Goal: Task Accomplishment & Management: Manage account settings

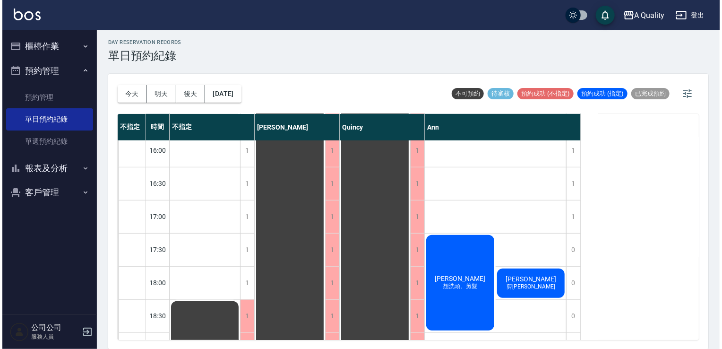
scroll to position [378, 0]
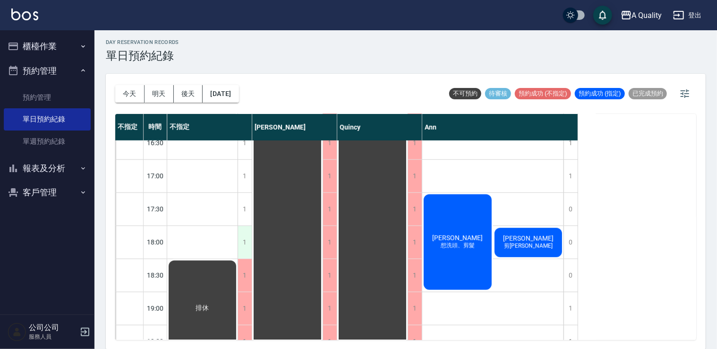
click at [249, 254] on div "1" at bounding box center [245, 242] width 14 height 33
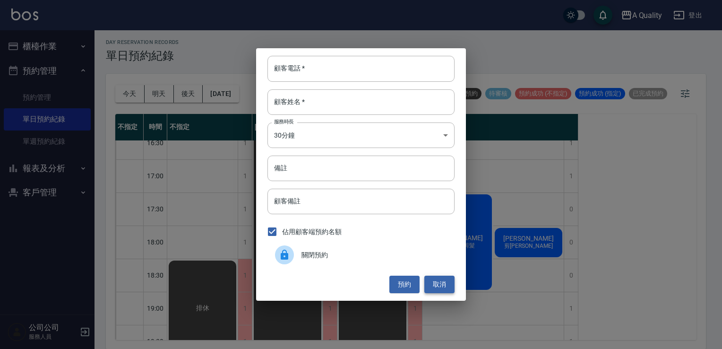
drag, startPoint x: 449, startPoint y: 284, endPoint x: 444, endPoint y: 279, distance: 7.0
click at [447, 284] on button "取消" at bounding box center [439, 283] width 30 height 17
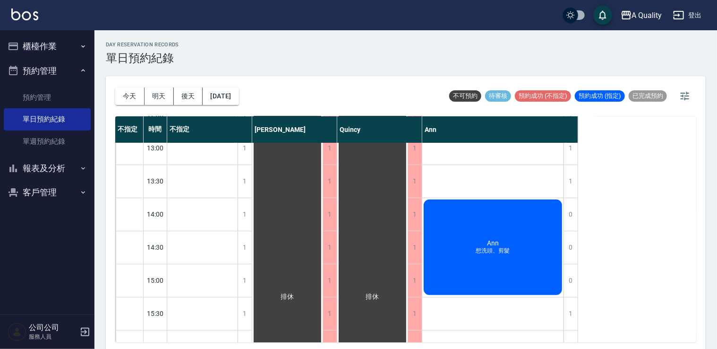
scroll to position [142, 0]
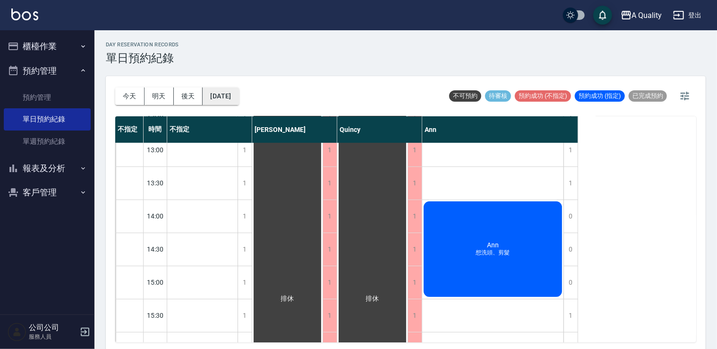
click at [231, 94] on button "[DATE]" at bounding box center [221, 95] width 36 height 17
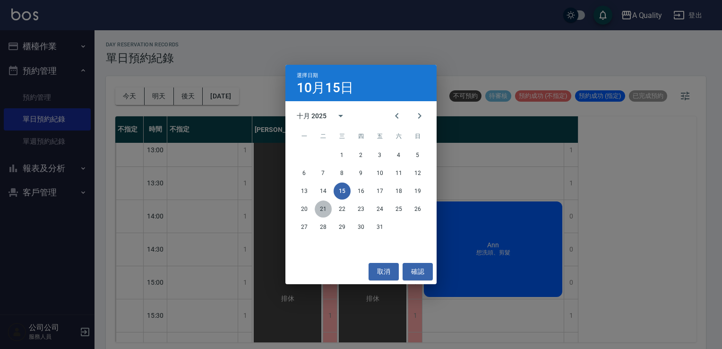
click at [321, 205] on button "21" at bounding box center [323, 208] width 17 height 17
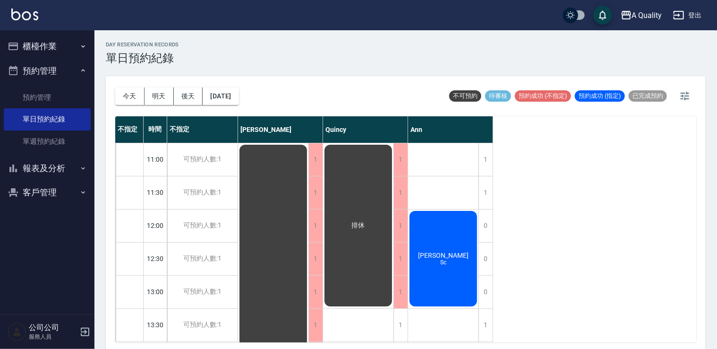
click at [444, 259] on span "Sc" at bounding box center [443, 262] width 10 height 7
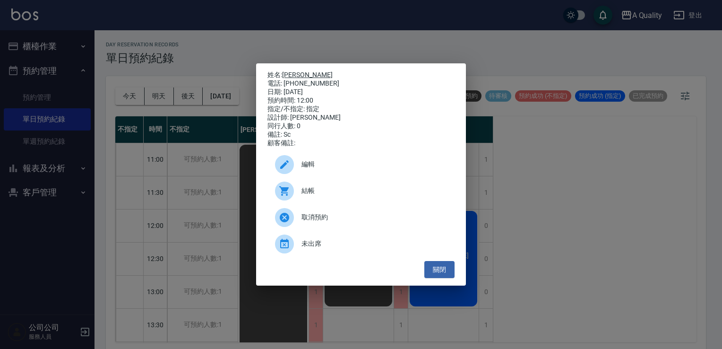
click at [285, 71] on link "吳旻妘" at bounding box center [307, 75] width 51 height 8
click at [440, 267] on button "關閉" at bounding box center [439, 269] width 30 height 17
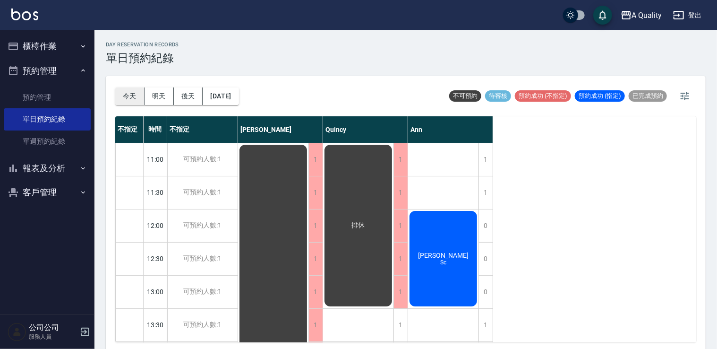
click at [136, 92] on button "今天" at bounding box center [129, 95] width 29 height 17
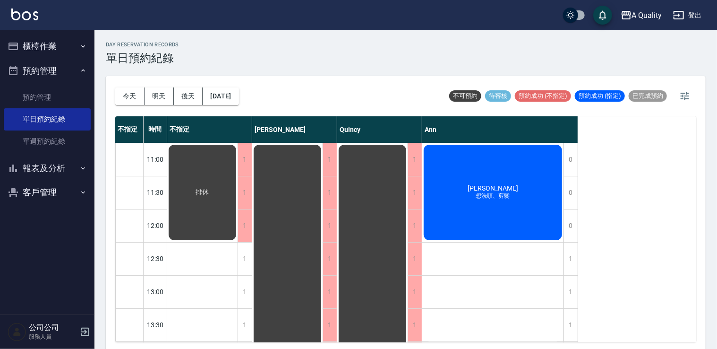
click at [525, 189] on div "姚光鎮 想洗頭、剪髮" at bounding box center [492, 192] width 141 height 98
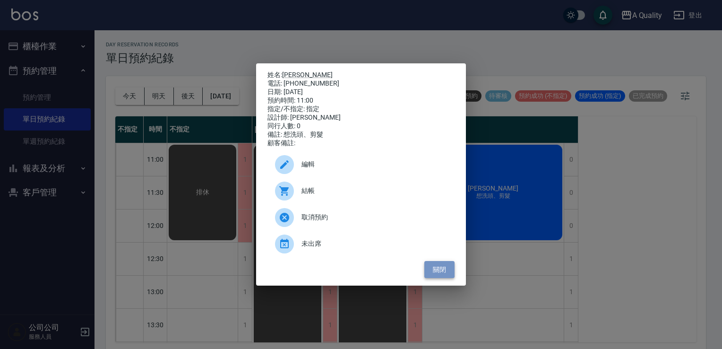
click at [437, 271] on button "關閉" at bounding box center [439, 269] width 30 height 17
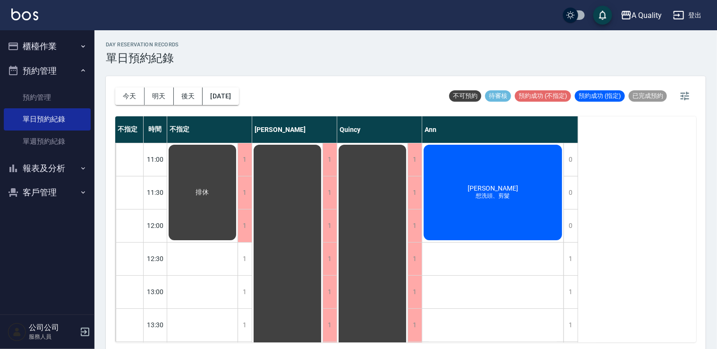
click at [471, 220] on div "姚光鎮 想洗頭、剪髮" at bounding box center [492, 192] width 141 height 98
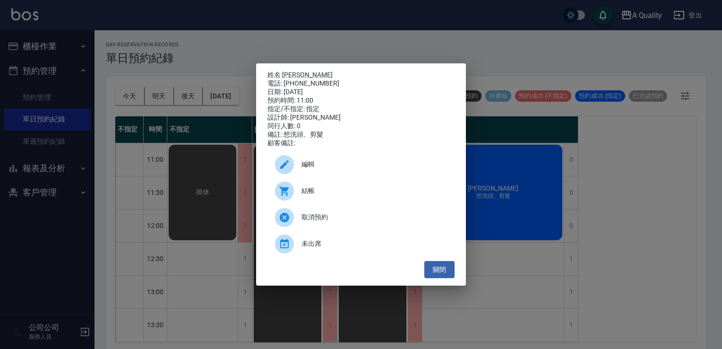
click at [363, 189] on div "結帳" at bounding box center [360, 191] width 187 height 26
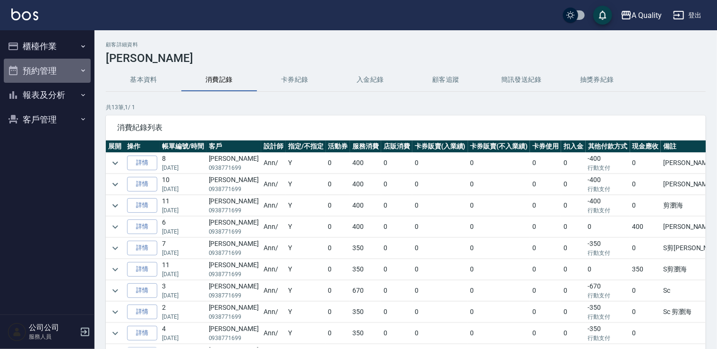
click at [60, 71] on button "預約管理" at bounding box center [47, 71] width 87 height 25
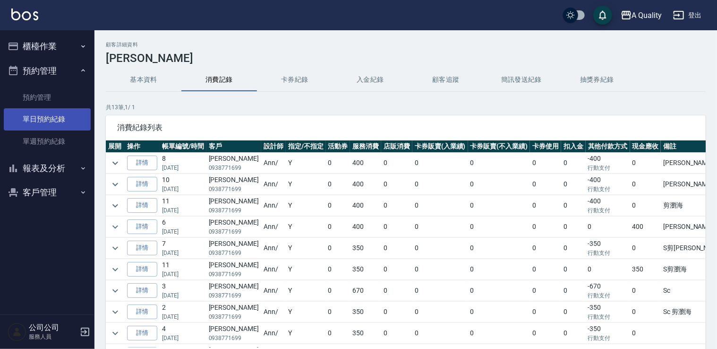
click at [62, 122] on link "單日預約紀錄" at bounding box center [47, 119] width 87 height 22
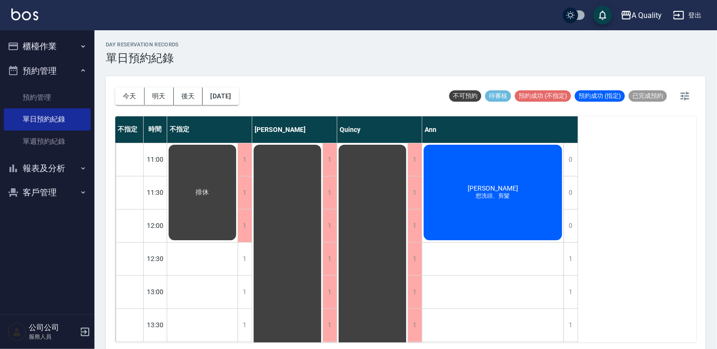
click at [50, 63] on button "預約管理" at bounding box center [47, 71] width 87 height 25
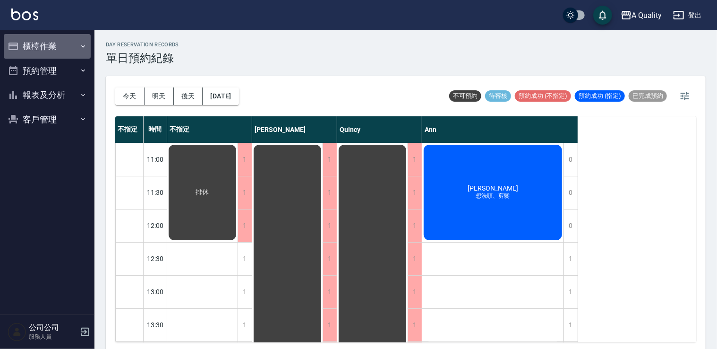
click at [46, 48] on button "櫃檯作業" at bounding box center [47, 46] width 87 height 25
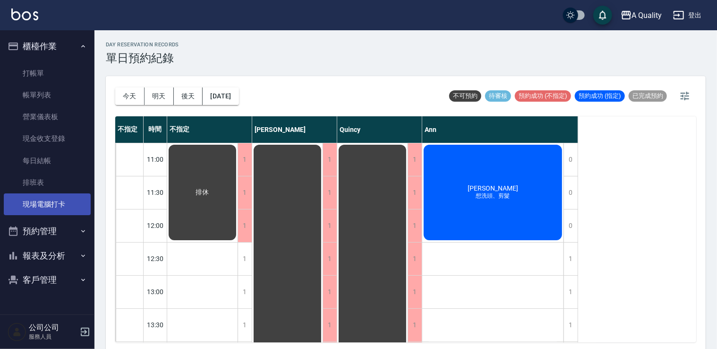
click at [49, 207] on link "現場電腦打卡" at bounding box center [47, 204] width 87 height 22
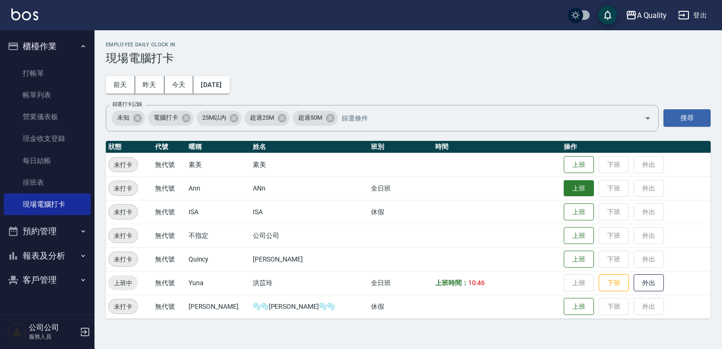
click at [564, 190] on button "上班" at bounding box center [579, 188] width 30 height 17
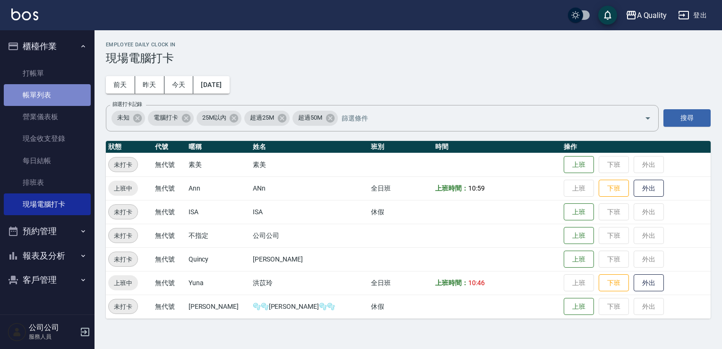
click at [59, 94] on link "帳單列表" at bounding box center [47, 95] width 87 height 22
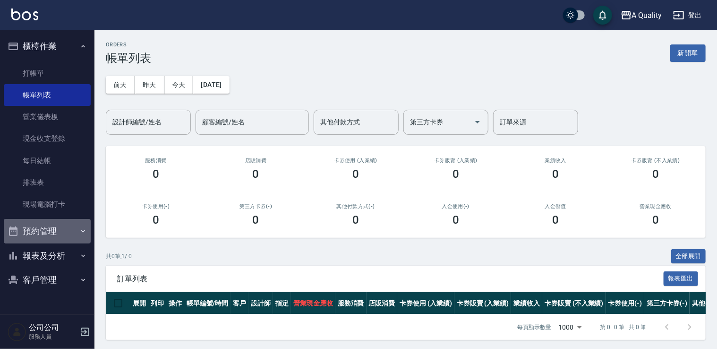
click at [58, 227] on button "預約管理" at bounding box center [47, 231] width 87 height 25
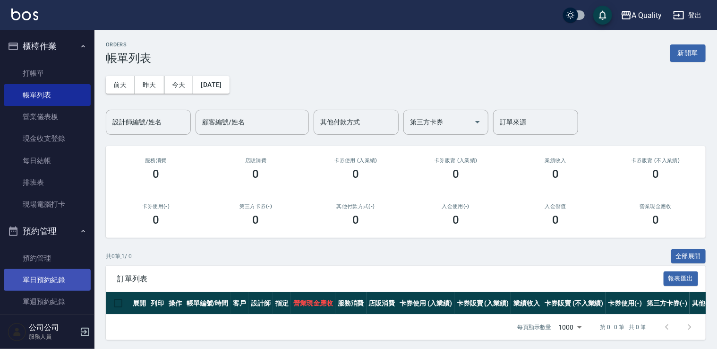
click at [62, 281] on link "單日預約紀錄" at bounding box center [47, 280] width 87 height 22
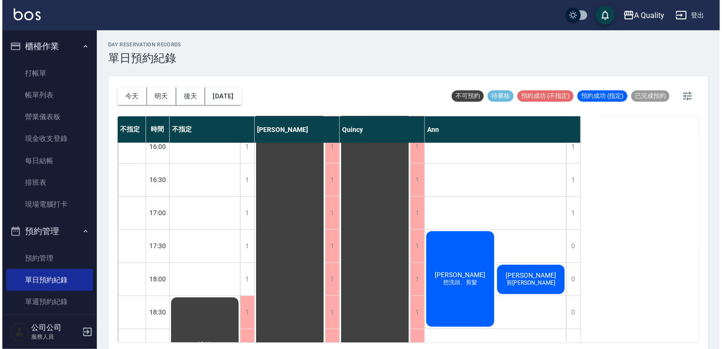
scroll to position [331, 0]
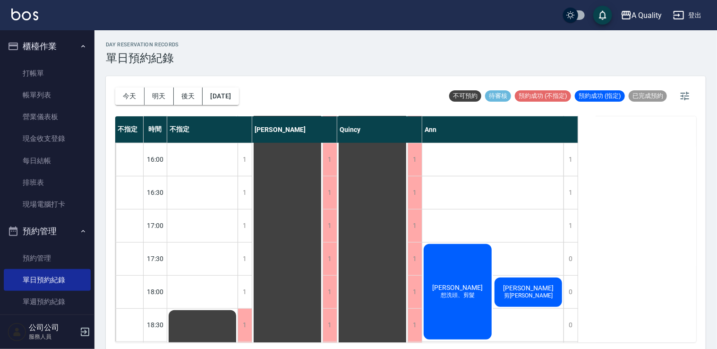
click at [459, 276] on div "何俊霖 想洗頭、剪髮" at bounding box center [457, 291] width 71 height 98
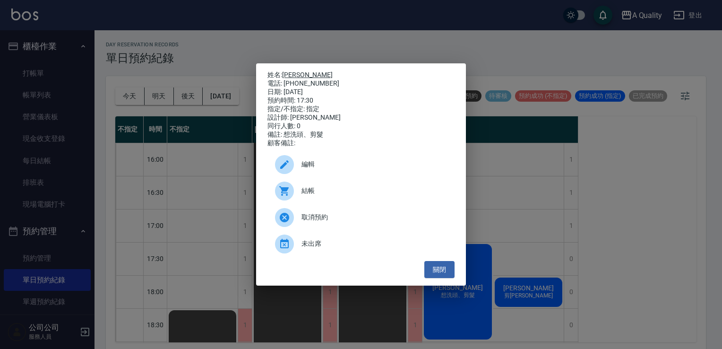
click at [297, 71] on link "[PERSON_NAME]" at bounding box center [307, 75] width 51 height 8
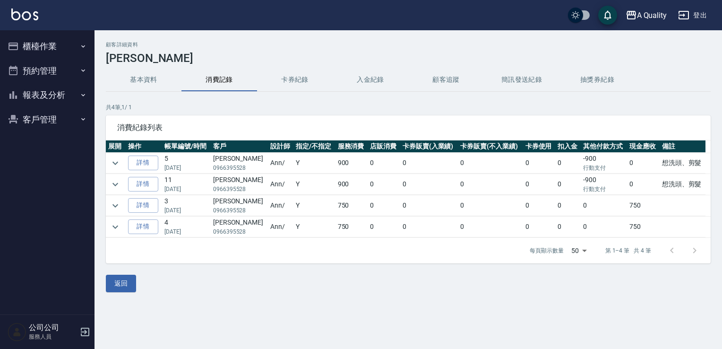
click at [42, 66] on button "預約管理" at bounding box center [47, 71] width 87 height 25
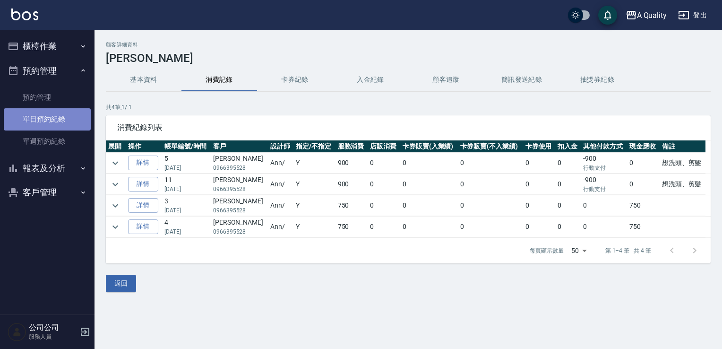
click at [51, 117] on link "單日預約紀錄" at bounding box center [47, 119] width 87 height 22
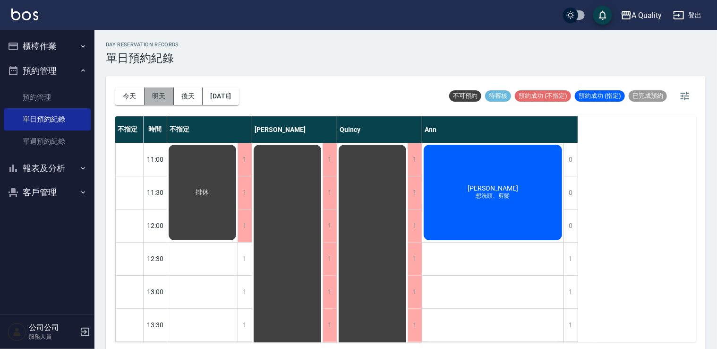
click at [153, 93] on button "明天" at bounding box center [159, 95] width 29 height 17
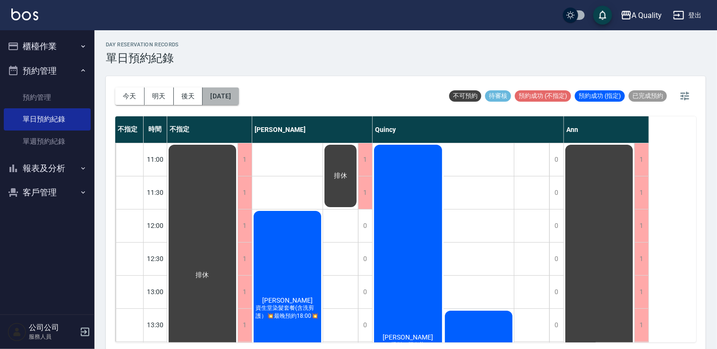
click at [231, 96] on button "2025/10/16" at bounding box center [221, 95] width 36 height 17
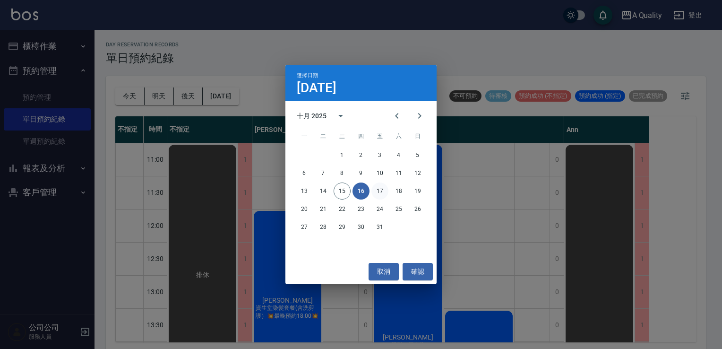
click at [379, 189] on button "17" at bounding box center [379, 190] width 17 height 17
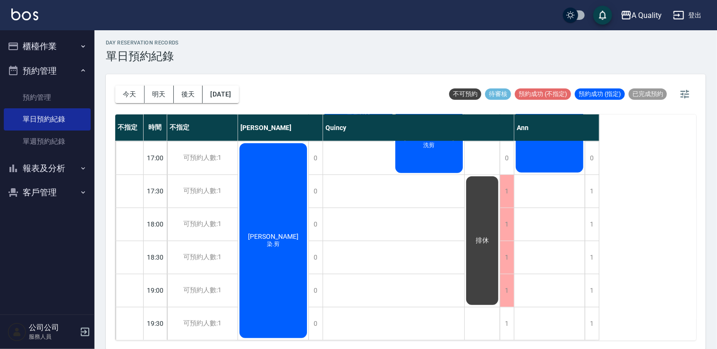
scroll to position [2, 0]
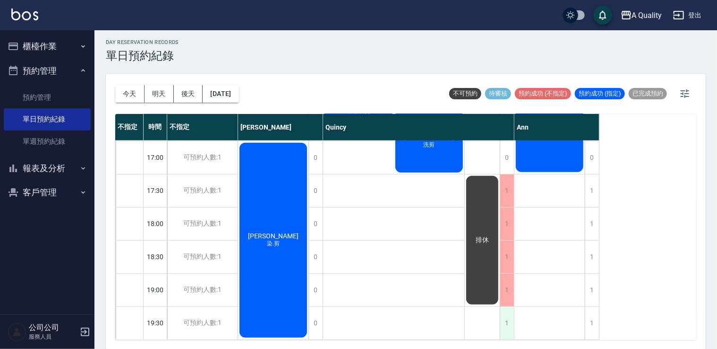
click at [508, 320] on div "1" at bounding box center [507, 323] width 14 height 33
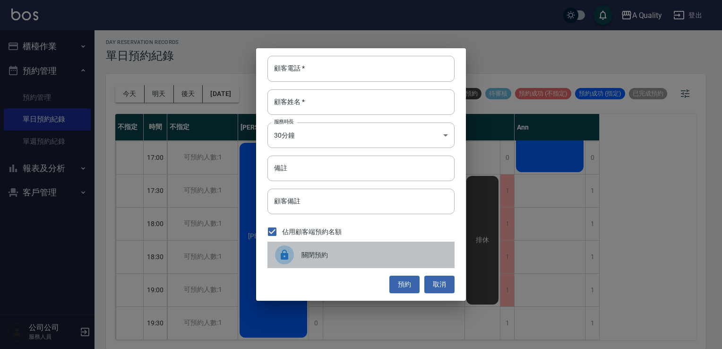
click at [304, 250] on span "關閉預約" at bounding box center [374, 255] width 146 height 10
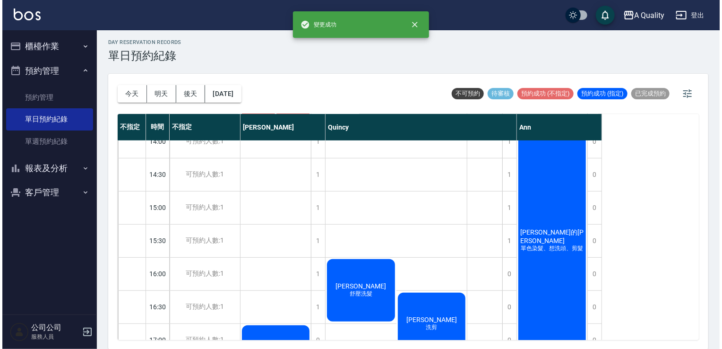
scroll to position [261, 0]
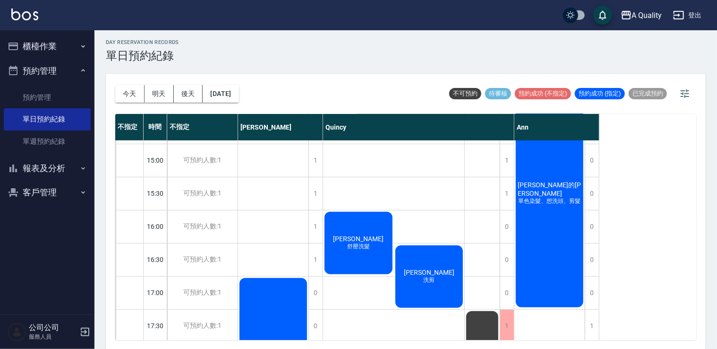
click at [367, 246] on span "舒壓洗髮" at bounding box center [358, 246] width 26 height 8
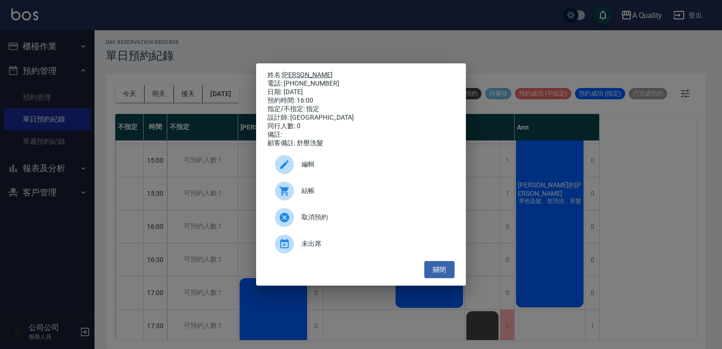
click at [293, 71] on link "李庭薇" at bounding box center [307, 75] width 51 height 8
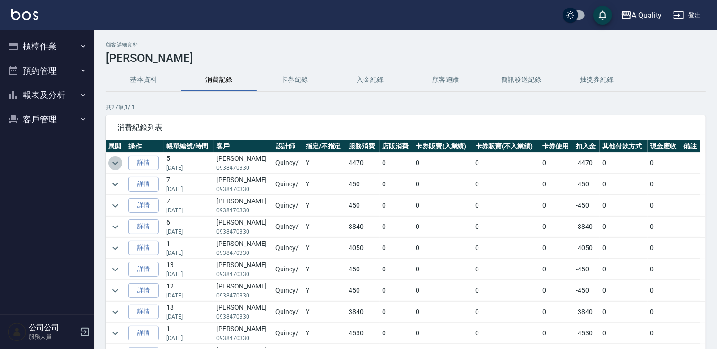
click at [112, 161] on icon "expand row" at bounding box center [115, 162] width 11 height 11
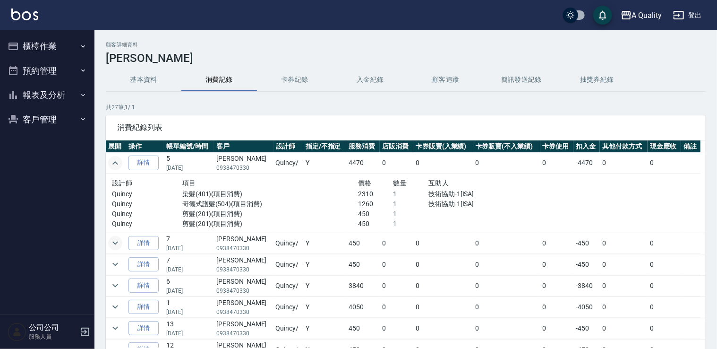
click at [114, 244] on icon "expand row" at bounding box center [115, 242] width 11 height 11
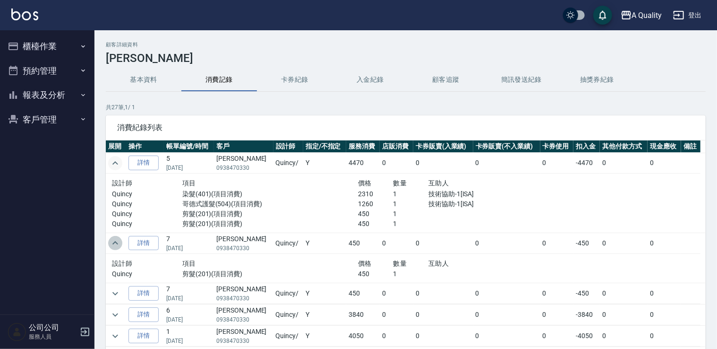
click at [114, 244] on icon "expand row" at bounding box center [115, 242] width 11 height 11
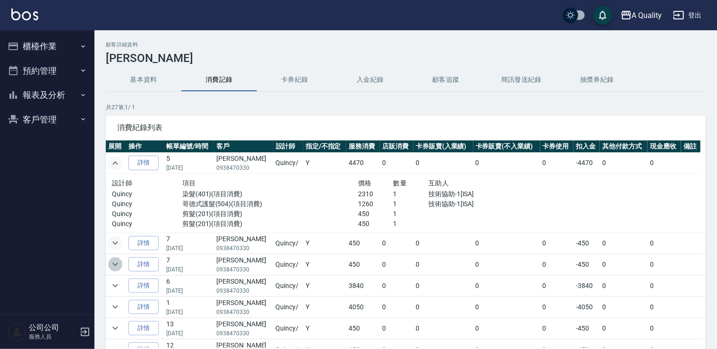
click at [113, 264] on icon "expand row" at bounding box center [115, 263] width 11 height 11
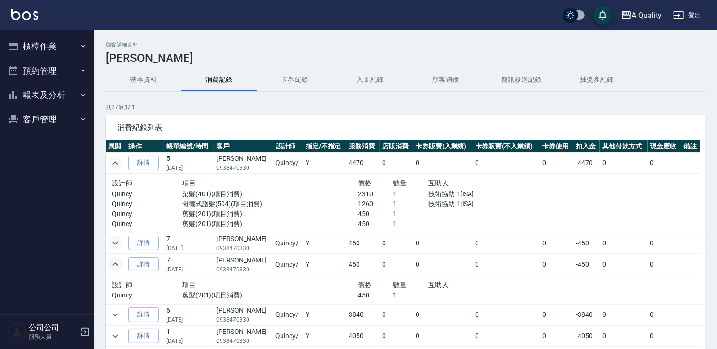
click at [113, 264] on icon "expand row" at bounding box center [115, 263] width 6 height 3
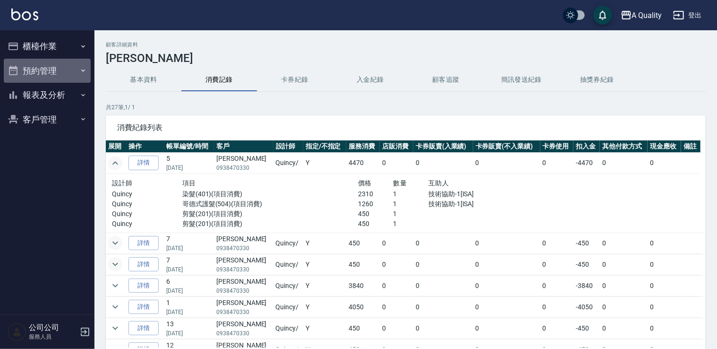
click at [39, 73] on button "預約管理" at bounding box center [47, 71] width 87 height 25
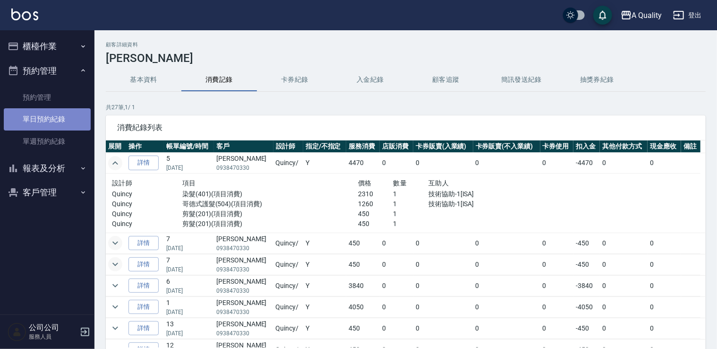
click at [49, 125] on link "單日預約紀錄" at bounding box center [47, 119] width 87 height 22
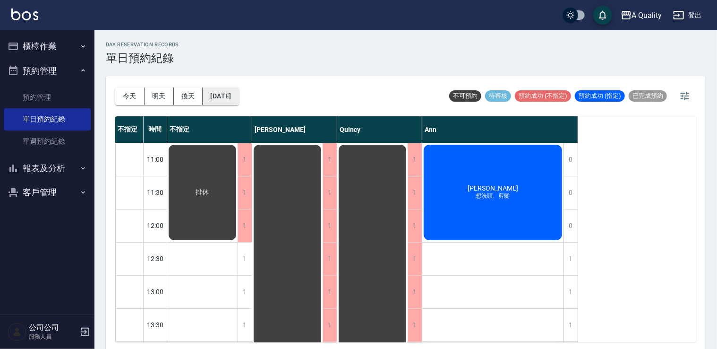
click at [231, 99] on button "[DATE]" at bounding box center [221, 95] width 36 height 17
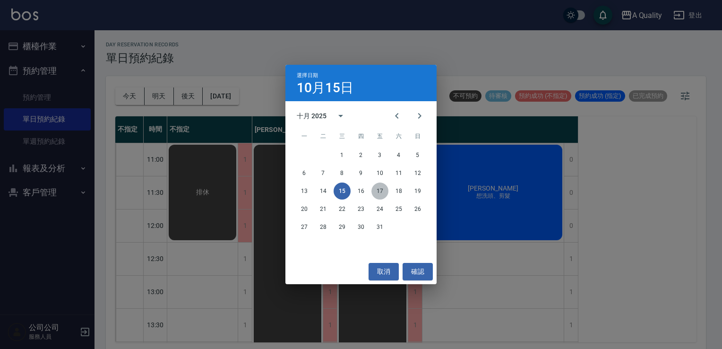
click at [380, 190] on button "17" at bounding box center [379, 190] width 17 height 17
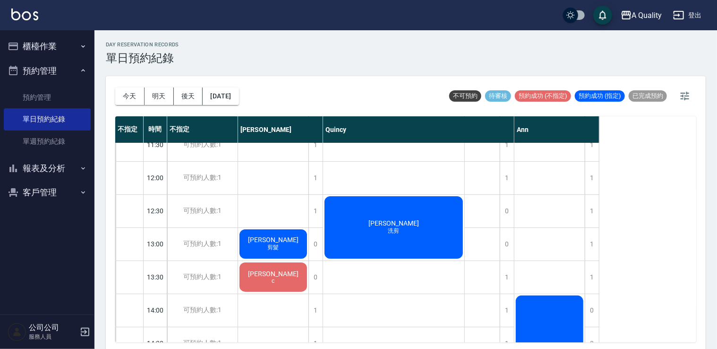
scroll to position [47, 0]
click at [239, 97] on button "2025/10/17" at bounding box center [221, 95] width 36 height 17
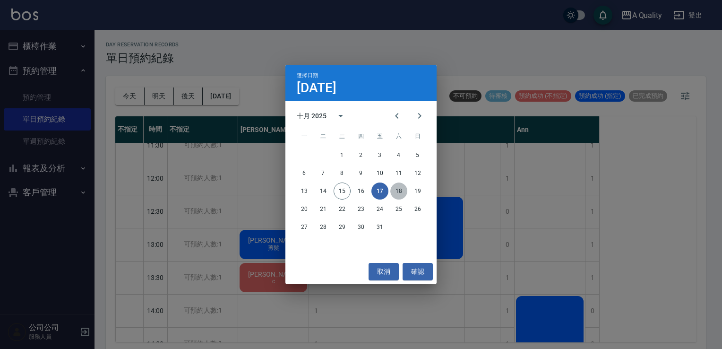
click at [395, 188] on button "18" at bounding box center [398, 190] width 17 height 17
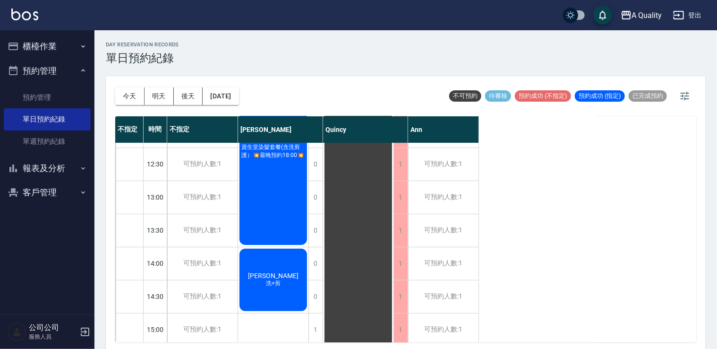
scroll to position [189, 0]
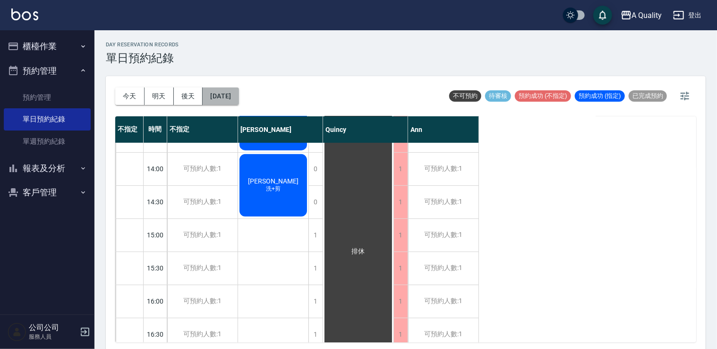
click at [238, 93] on button "2025/10/18" at bounding box center [221, 95] width 36 height 17
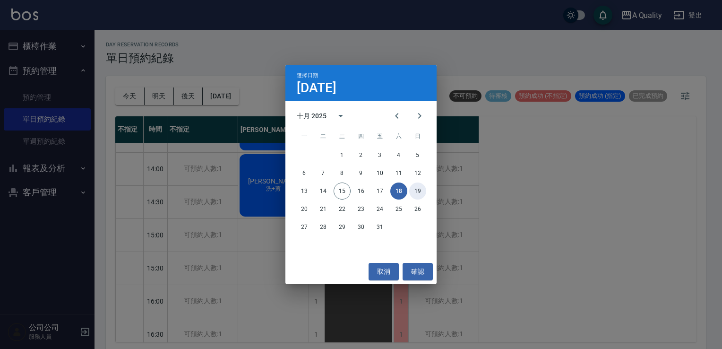
click at [414, 188] on button "19" at bounding box center [417, 190] width 17 height 17
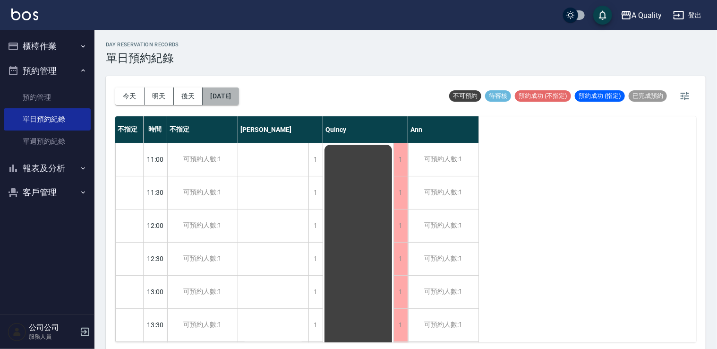
click at [234, 95] on button "[DATE]" at bounding box center [221, 95] width 36 height 17
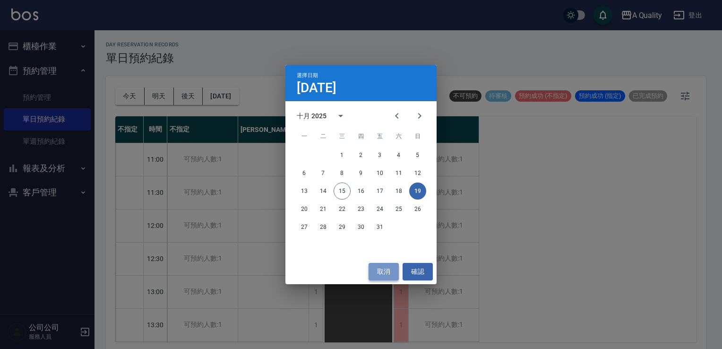
click at [377, 272] on button "取消" at bounding box center [383, 271] width 30 height 17
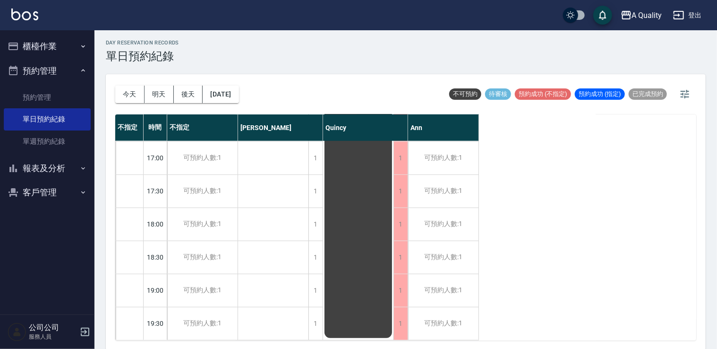
scroll to position [2, 0]
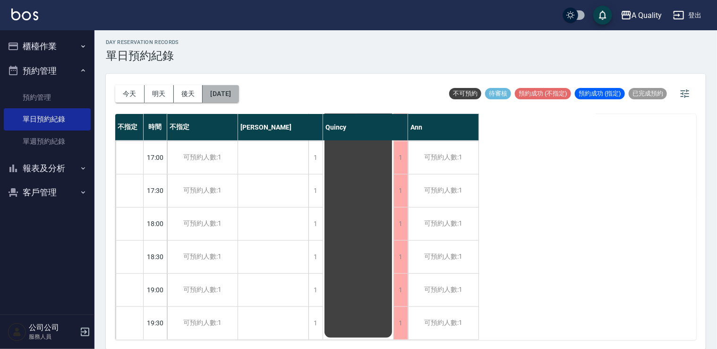
click at [235, 86] on button "[DATE]" at bounding box center [221, 93] width 36 height 17
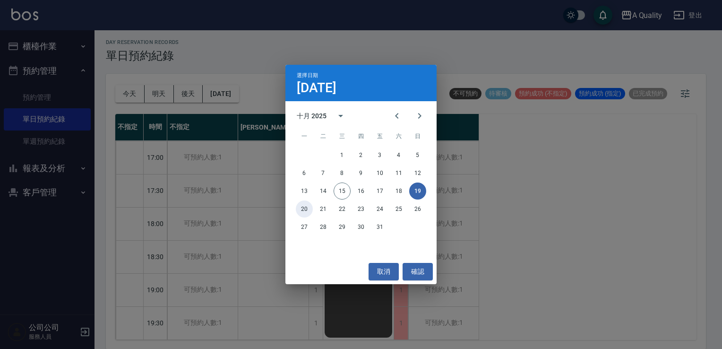
click at [298, 210] on button "20" at bounding box center [304, 208] width 17 height 17
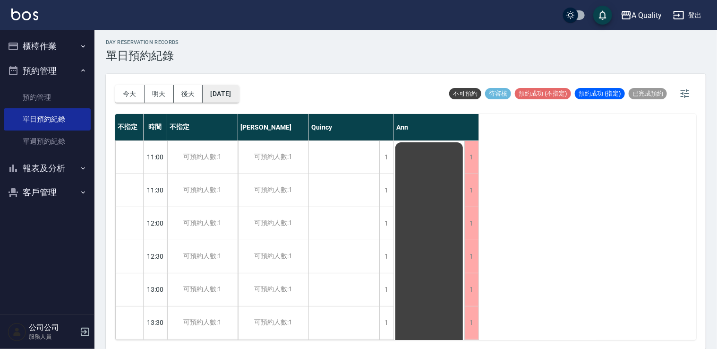
click at [236, 94] on button "2025/10/20" at bounding box center [221, 93] width 36 height 17
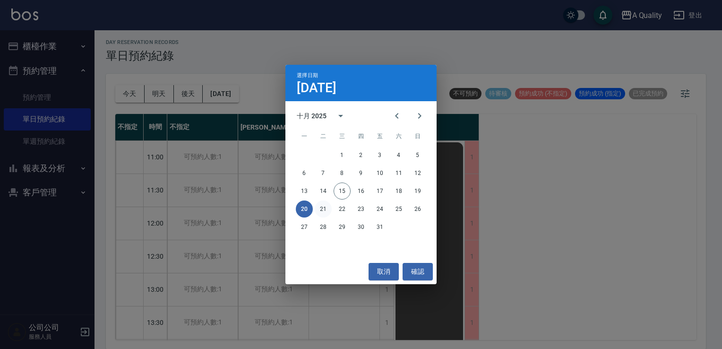
click at [315, 211] on button "21" at bounding box center [323, 208] width 17 height 17
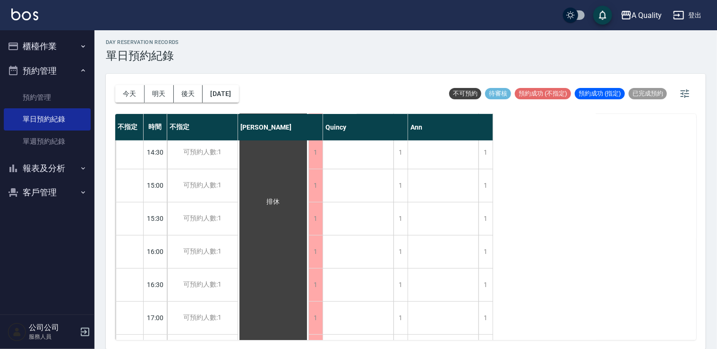
scroll to position [142, 0]
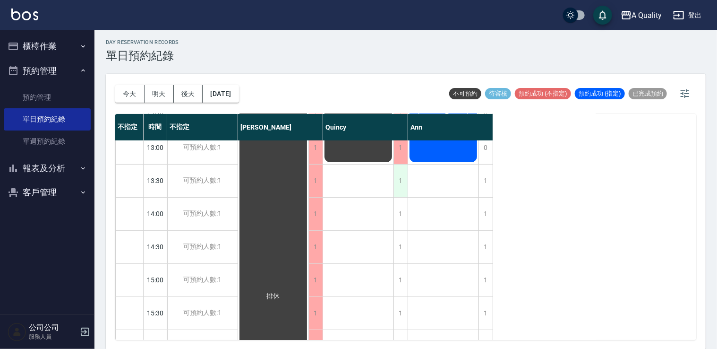
click at [403, 182] on div "1" at bounding box center [401, 180] width 14 height 33
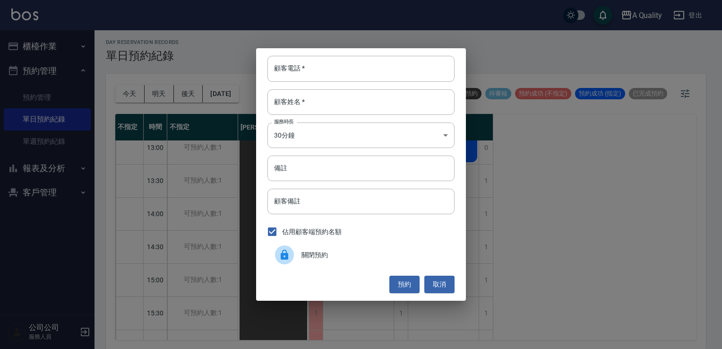
click at [364, 252] on span "關閉預約" at bounding box center [374, 255] width 146 height 10
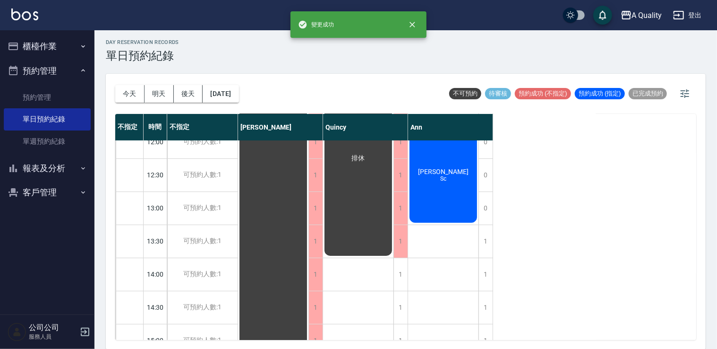
scroll to position [0, 0]
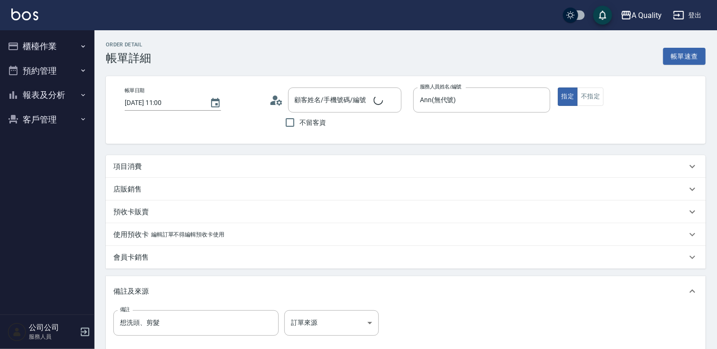
type input "[DATE] 11:00"
type input "Ann(無代號)"
type input "想洗頭、剪髮"
type input "[PERSON_NAME] /0912706000/"
click at [170, 162] on div "項目消費" at bounding box center [400, 167] width 574 height 10
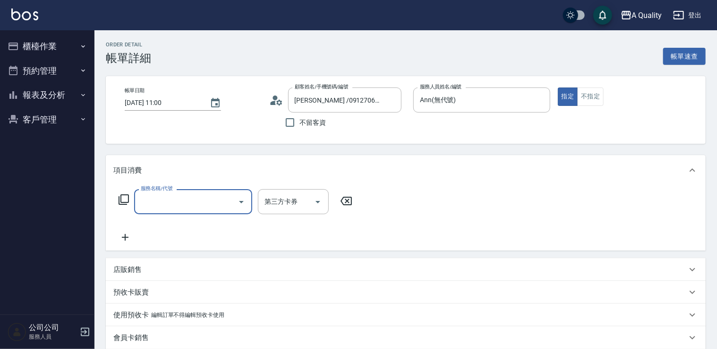
click at [191, 214] on div "服務名稱/代號" at bounding box center [193, 201] width 118 height 25
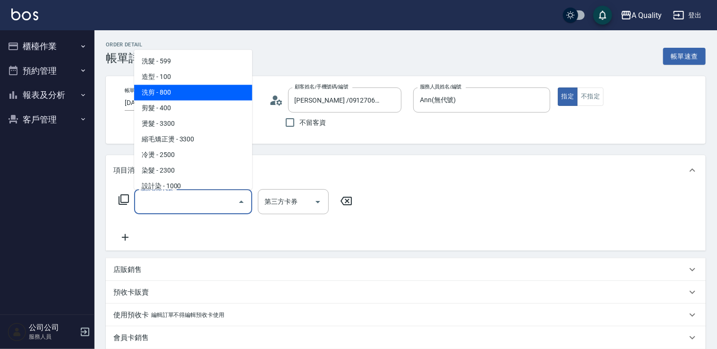
click at [183, 83] on span "造型 - 100" at bounding box center [193, 77] width 118 height 16
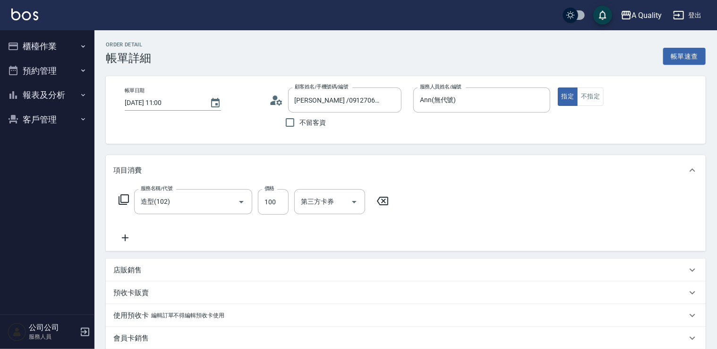
click at [183, 87] on div "帳單日期 [DATE] 11:00" at bounding box center [173, 98] width 96 height 23
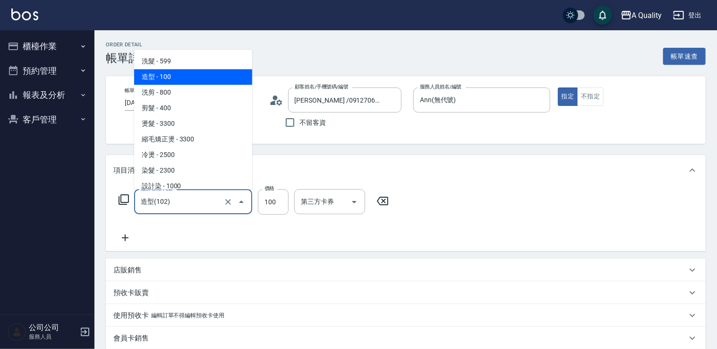
click at [219, 196] on input "造型(102)" at bounding box center [179, 201] width 83 height 17
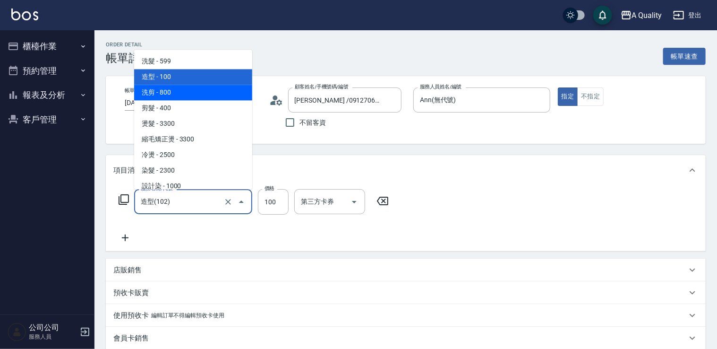
click at [191, 96] on span "洗剪 - 800" at bounding box center [193, 93] width 118 height 16
type input "洗剪(103)"
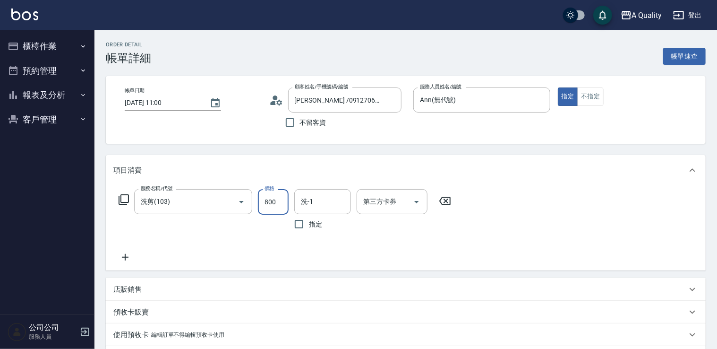
click at [280, 208] on input "800" at bounding box center [273, 202] width 31 height 26
type input "900"
click at [312, 200] on div "洗-1 洗-1" at bounding box center [322, 201] width 57 height 25
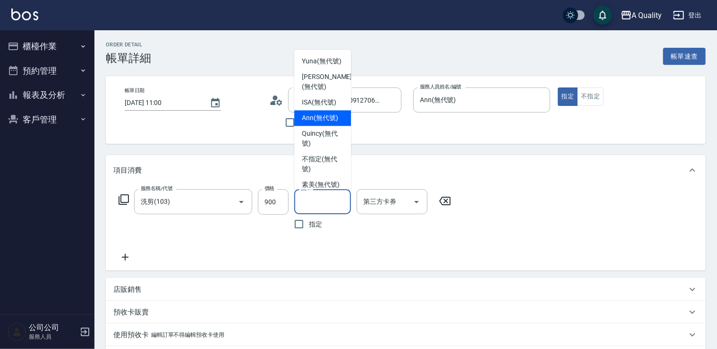
click at [323, 126] on div "Ann (無代號)" at bounding box center [322, 118] width 57 height 16
click at [315, 201] on input "Ann(無代號)" at bounding box center [316, 201] width 34 height 17
click at [310, 66] on span "Yuna (無代號)" at bounding box center [322, 61] width 40 height 10
type input "Yuna(無代號)"
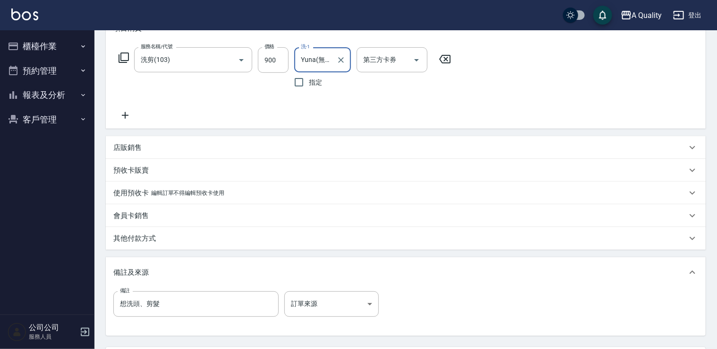
scroll to position [229, 0]
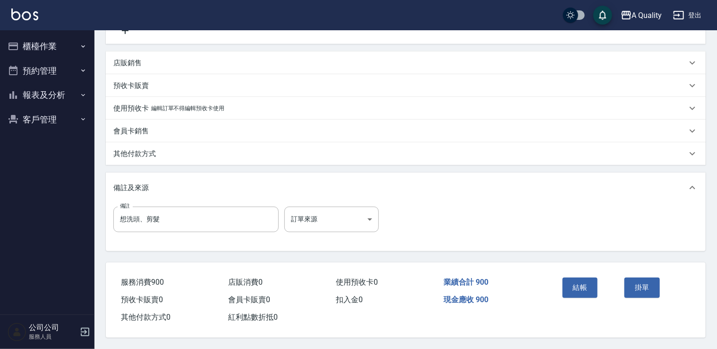
click at [584, 283] on button "結帳" at bounding box center [580, 287] width 35 height 20
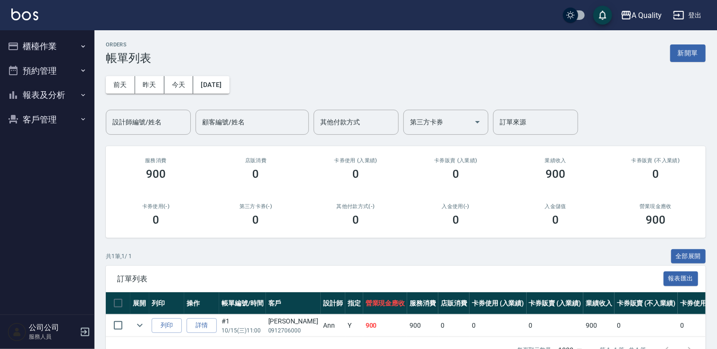
click at [43, 71] on button "預約管理" at bounding box center [47, 71] width 87 height 25
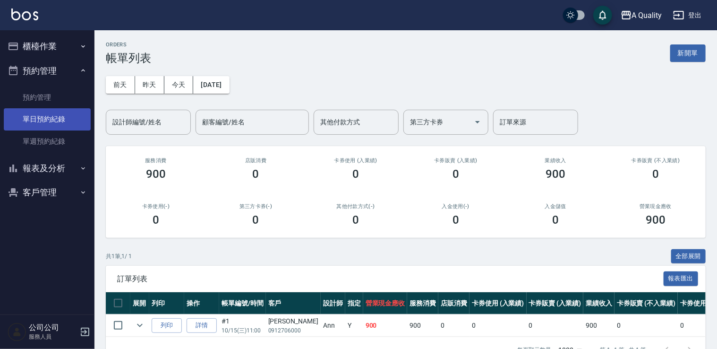
click at [47, 117] on link "單日預約紀錄" at bounding box center [47, 119] width 87 height 22
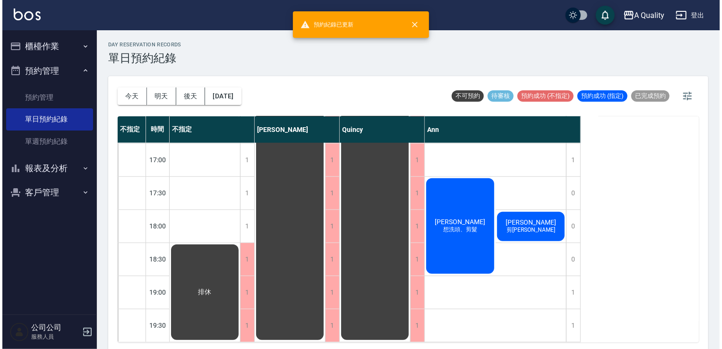
scroll to position [403, 0]
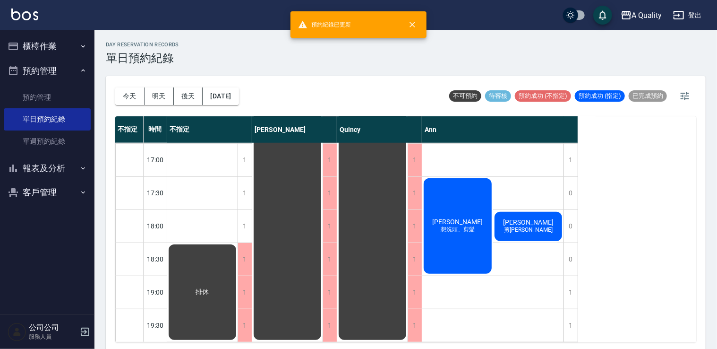
click at [427, 224] on div "[PERSON_NAME] 想洗頭、剪髮" at bounding box center [457, 226] width 71 height 98
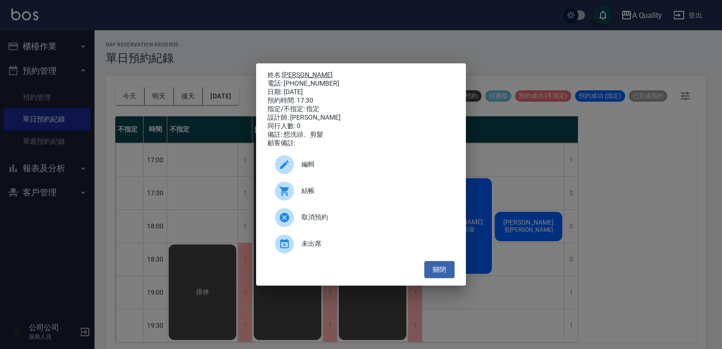
click at [298, 71] on link "[PERSON_NAME]" at bounding box center [307, 75] width 51 height 8
click at [443, 278] on button "關閉" at bounding box center [439, 269] width 30 height 17
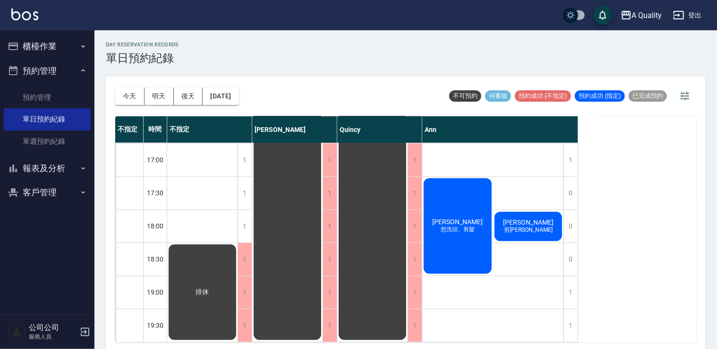
click at [530, 219] on span "[PERSON_NAME]" at bounding box center [528, 222] width 54 height 8
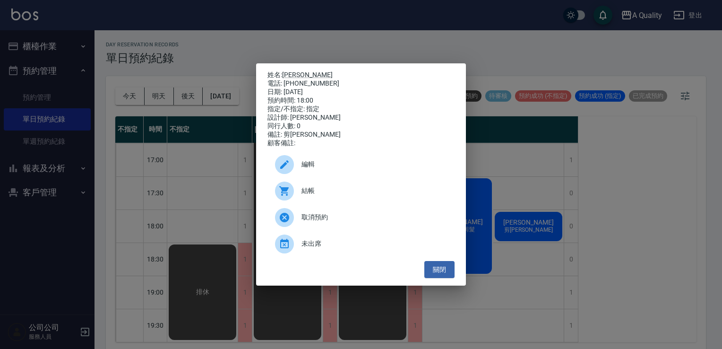
click at [289, 71] on p "姓名: 許晴雯" at bounding box center [360, 75] width 187 height 9
click at [290, 71] on p "姓名: 許晴雯" at bounding box center [360, 75] width 187 height 9
click at [292, 71] on link "許晴雯" at bounding box center [307, 75] width 51 height 8
click at [446, 275] on button "關閉" at bounding box center [439, 269] width 30 height 17
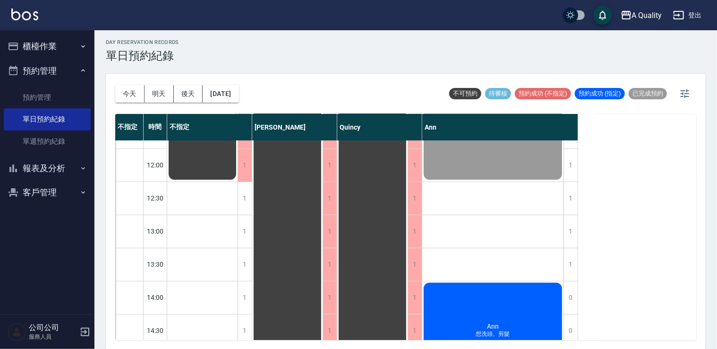
scroll to position [0, 0]
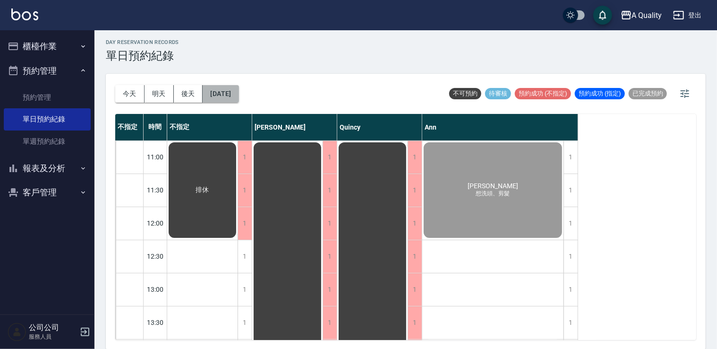
click at [236, 98] on button "2025/10/15" at bounding box center [221, 93] width 36 height 17
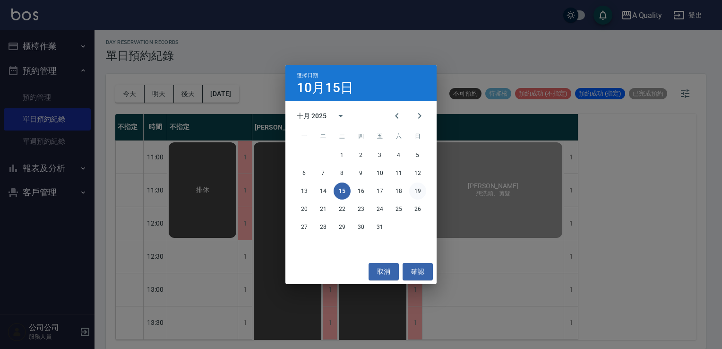
click at [421, 187] on button "19" at bounding box center [417, 190] width 17 height 17
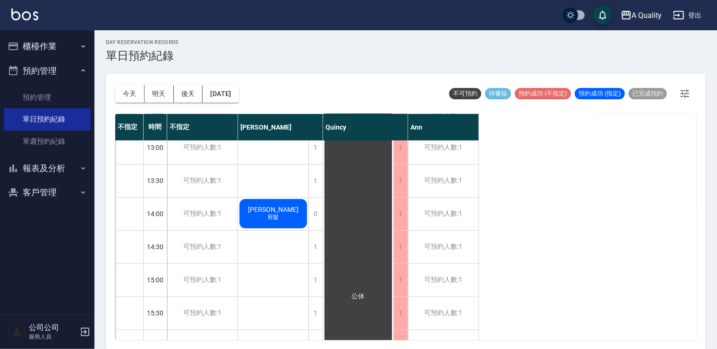
scroll to position [236, 0]
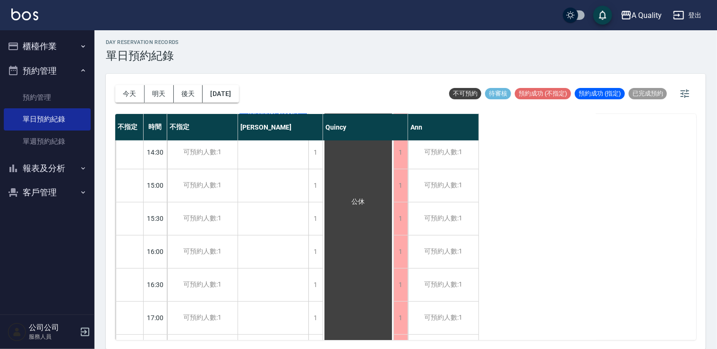
click at [239, 107] on div "今天 明天 後天 2025/10/19" at bounding box center [177, 94] width 124 height 40
click at [236, 97] on button "2025/10/19" at bounding box center [221, 93] width 36 height 17
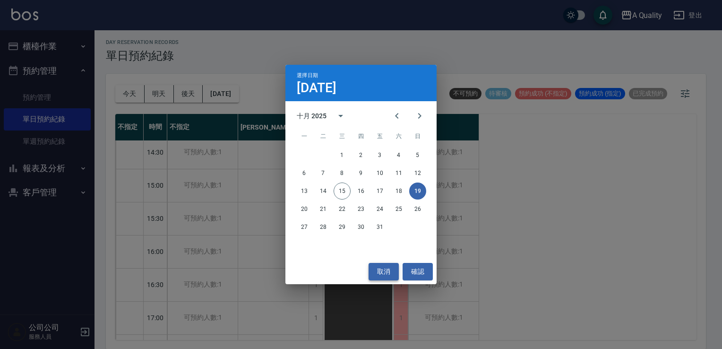
click at [391, 271] on button "取消" at bounding box center [383, 271] width 30 height 17
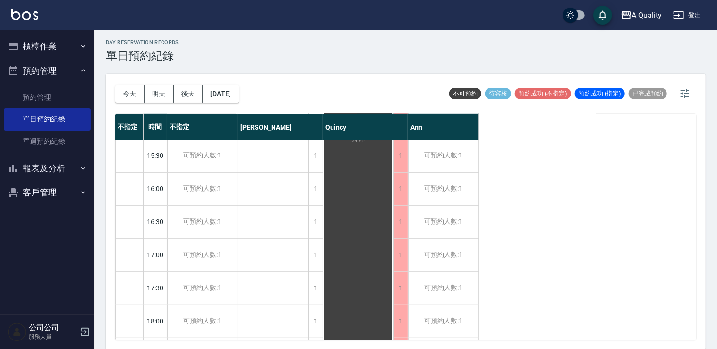
scroll to position [283, 0]
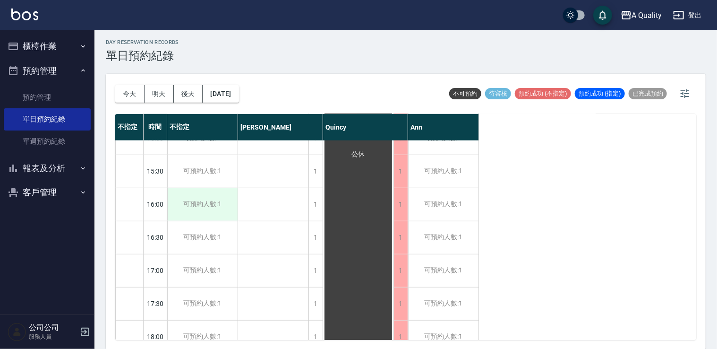
click at [213, 207] on div "可預約人數:1" at bounding box center [202, 204] width 70 height 33
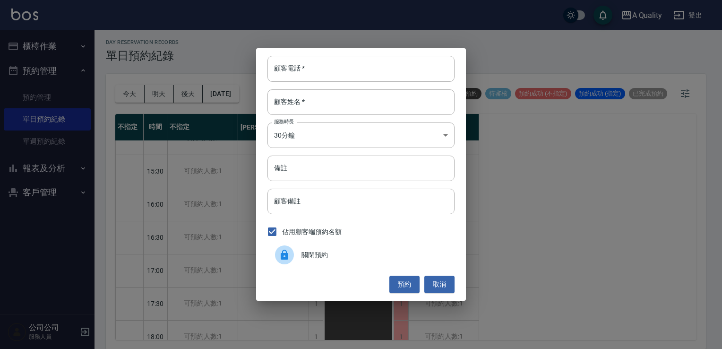
click at [320, 55] on div "顧客電話   * 顧客電話   * 顧客姓名   * 顧客姓名   * 服務時長 30分鐘 1 服務時長 備註 備註 顧客備註 顧客備註 佔用顧客端預約名額 …" at bounding box center [361, 174] width 210 height 252
click at [318, 70] on input "顧客電話   *" at bounding box center [360, 69] width 187 height 26
type input "0963033341"
click at [347, 104] on input "顧客姓名   *" at bounding box center [360, 102] width 187 height 26
type input "5"
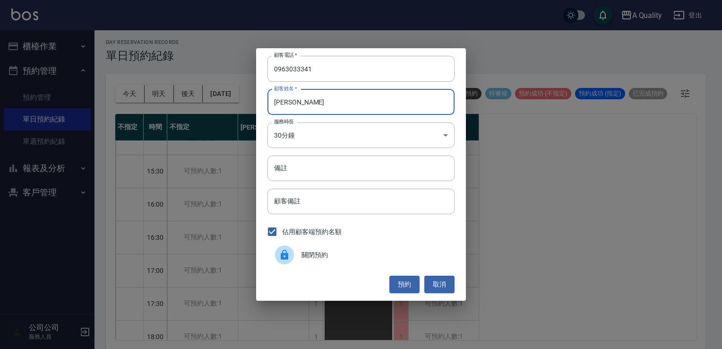
type input "張S"
click at [311, 154] on div "顧客電話   * 0963033341 顧客電話   * 顧客姓名   * 張S 顧客姓名   * 服務時長 30分鐘 1 服務時長 備註 備註 顧客備註 顧…" at bounding box center [361, 174] width 210 height 252
drag, startPoint x: 299, startPoint y: 154, endPoint x: 297, endPoint y: 167, distance: 12.4
click at [299, 154] on div "顧客電話   * 0963033341 顧客電話   * 顧客姓名   * 張S 顧客姓名   * 服務時長 30分鐘 1 服務時長 備註 備註 顧客備註 顧…" at bounding box center [361, 174] width 210 height 252
click at [297, 172] on input "備註" at bounding box center [360, 168] width 187 height 26
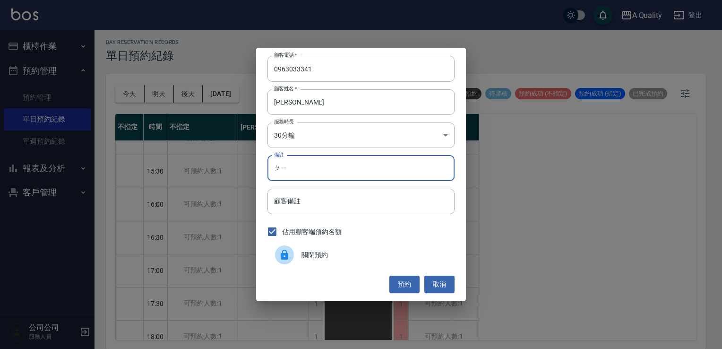
type input "皮"
type input "小朋友很皮 X2"
click at [405, 279] on button "預約" at bounding box center [404, 283] width 30 height 17
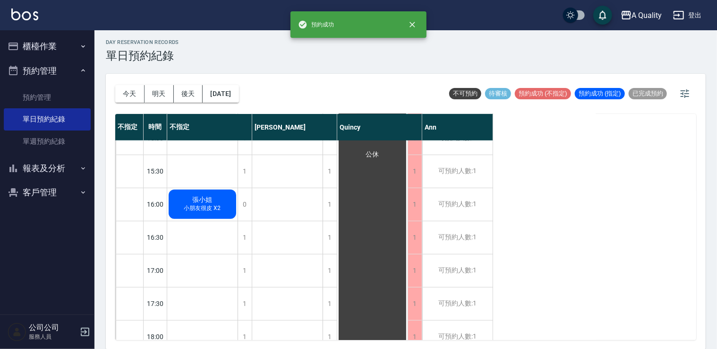
click at [217, 207] on span "小朋友很皮 X2" at bounding box center [202, 208] width 41 height 8
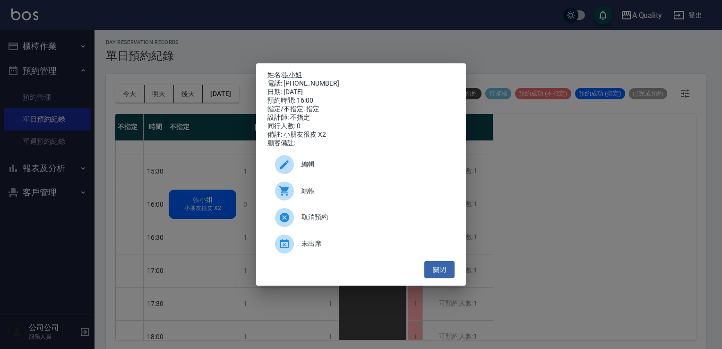
click at [295, 71] on link "張小姐" at bounding box center [292, 75] width 20 height 8
click at [301, 169] on span "編輯" at bounding box center [374, 164] width 146 height 10
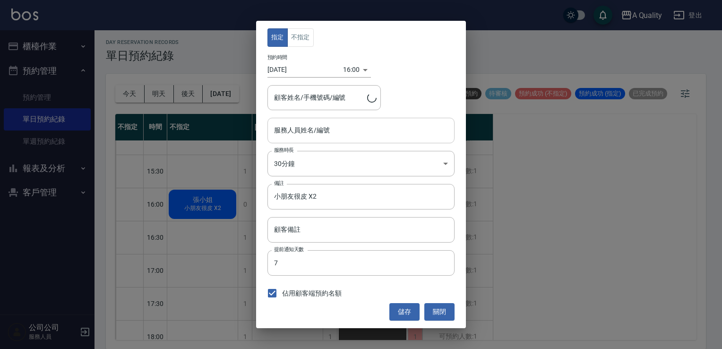
type input "不指定(無代號)"
type input "張小姐/0963033341/000537"
click at [307, 38] on button "不指定" at bounding box center [300, 37] width 26 height 18
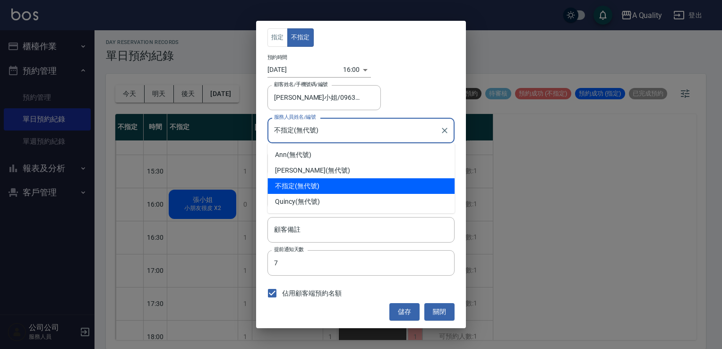
drag, startPoint x: 307, startPoint y: 129, endPoint x: 301, endPoint y: 144, distance: 15.4
click at [307, 129] on input "不指定(無代號)" at bounding box center [354, 130] width 164 height 17
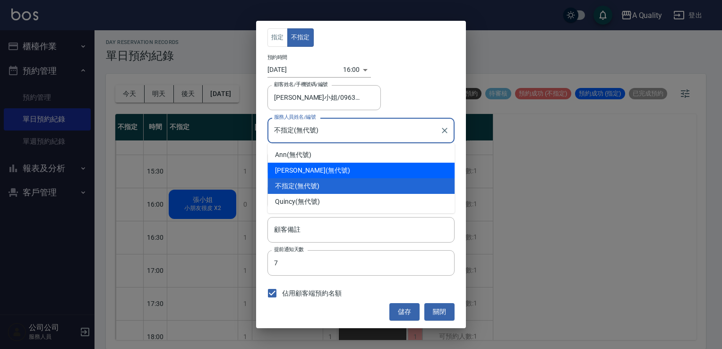
click at [292, 166] on span "[PERSON_NAME]" at bounding box center [300, 170] width 50 height 10
type input "Taylor(無代號)"
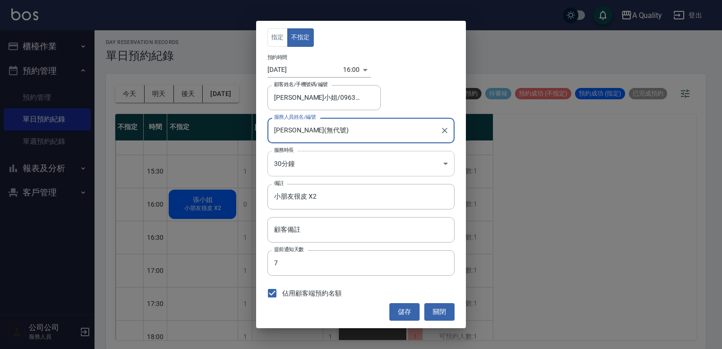
click at [318, 162] on body "A Quality 登出 櫃檯作業 打帳單 帳單列表 營業儀表板 現金收支登錄 每日結帳 排班表 現場電腦打卡 預約管理 預約管理 單日預約紀錄 單週預約紀錄…" at bounding box center [361, 173] width 722 height 351
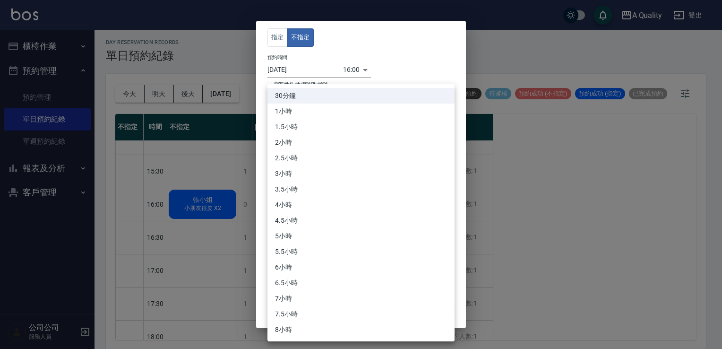
click at [291, 128] on li "1.5小時" at bounding box center [360, 127] width 187 height 16
type input "3"
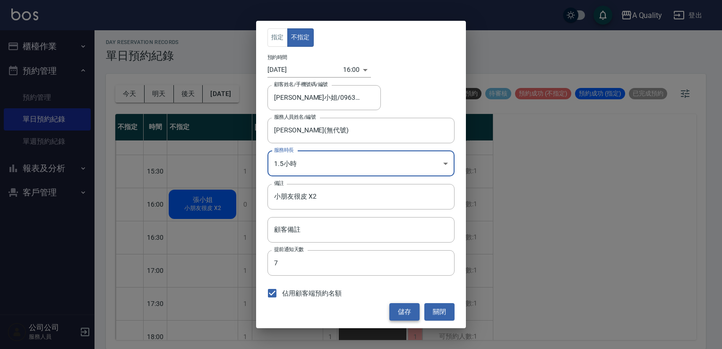
click at [406, 309] on button "儲存" at bounding box center [404, 311] width 30 height 17
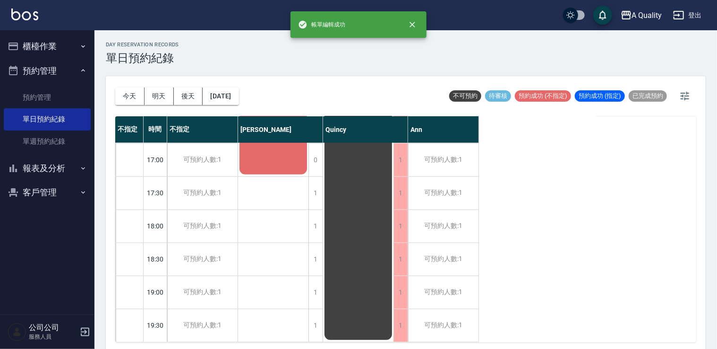
scroll to position [0, 0]
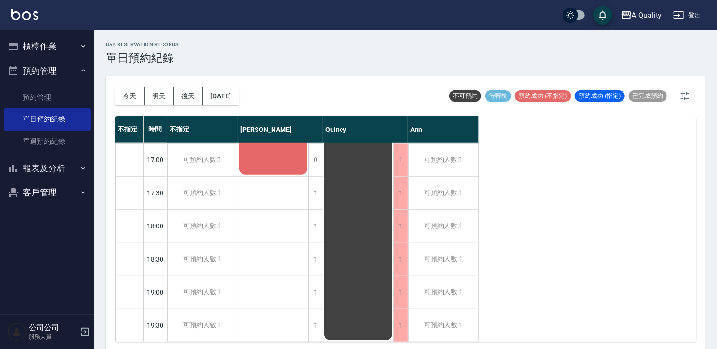
click at [53, 48] on button "櫃檯作業" at bounding box center [47, 46] width 87 height 25
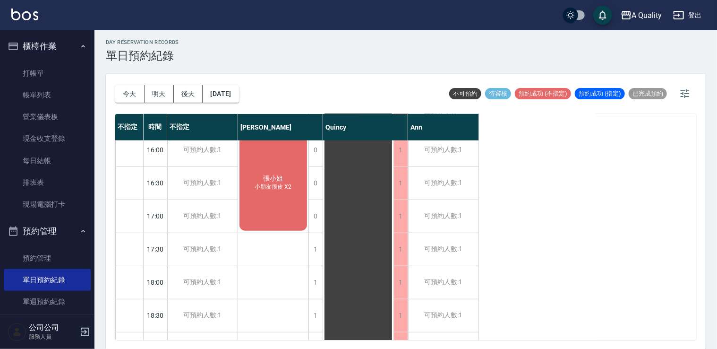
scroll to position [261, 0]
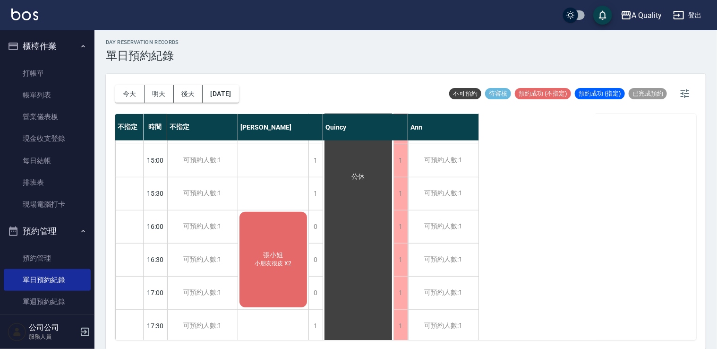
click at [276, 258] on span "張小姐" at bounding box center [274, 255] width 24 height 9
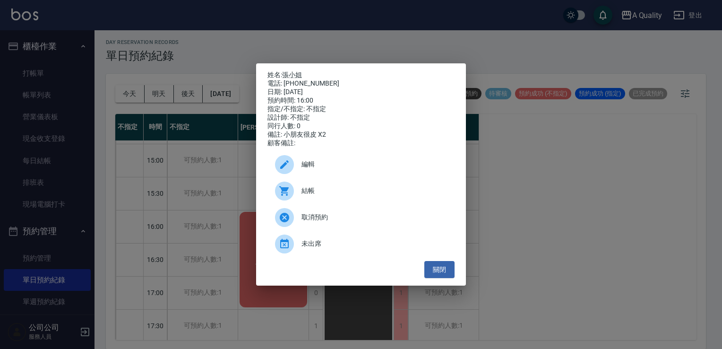
click at [314, 163] on span "編輯" at bounding box center [374, 164] width 146 height 10
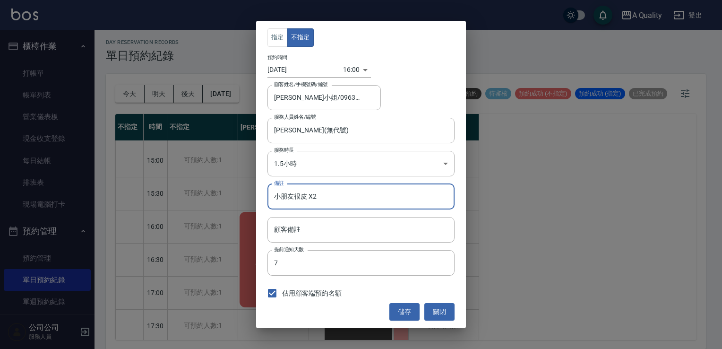
click at [325, 196] on input "小朋友很皮 X2" at bounding box center [360, 197] width 187 height 26
type input "小朋友 X2"
click at [412, 305] on button "儲存" at bounding box center [404, 311] width 30 height 17
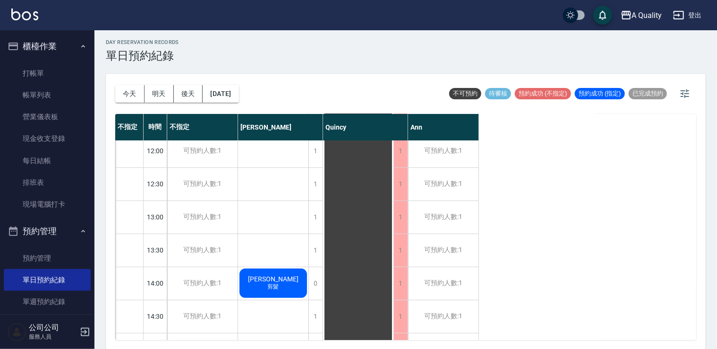
scroll to position [120, 0]
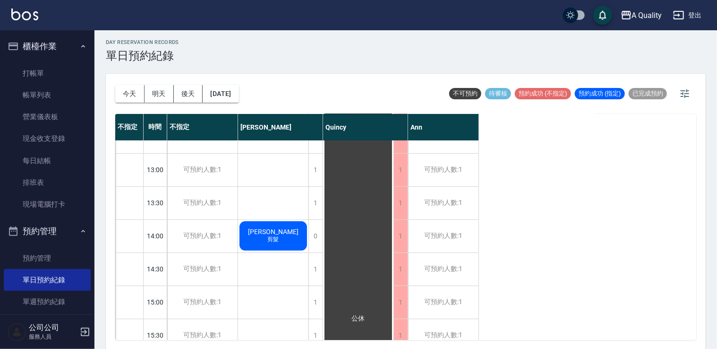
drag, startPoint x: 721, startPoint y: 87, endPoint x: 367, endPoint y: 22, distance: 360.7
click at [398, 21] on div "A Quality 登出" at bounding box center [358, 15] width 717 height 30
click at [120, 87] on button "今天" at bounding box center [129, 93] width 29 height 17
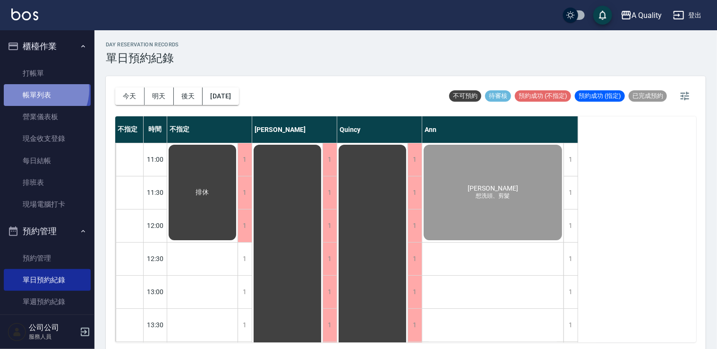
click at [40, 90] on link "帳單列表" at bounding box center [47, 95] width 87 height 22
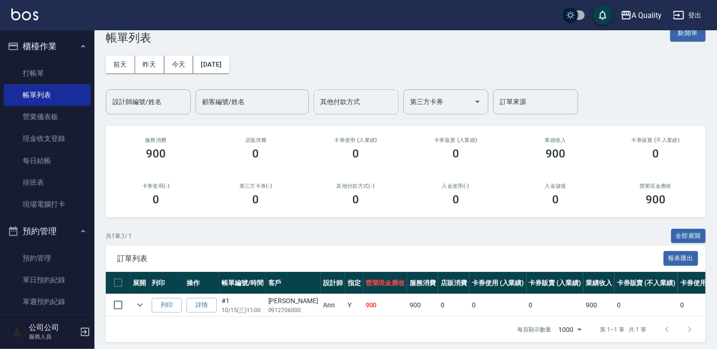
scroll to position [32, 0]
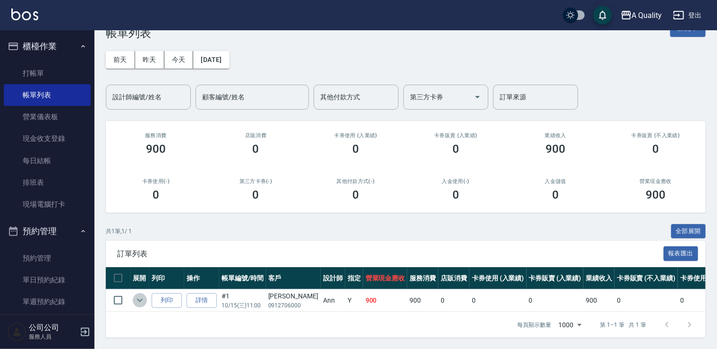
click at [139, 295] on icon "expand row" at bounding box center [139, 299] width 11 height 11
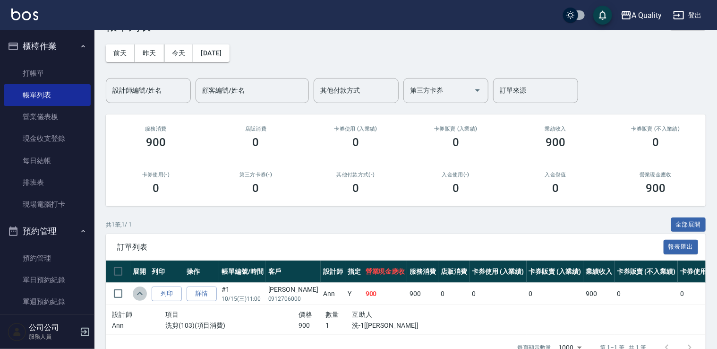
click at [139, 295] on icon "expand row" at bounding box center [139, 293] width 11 height 11
